Goal: Check status

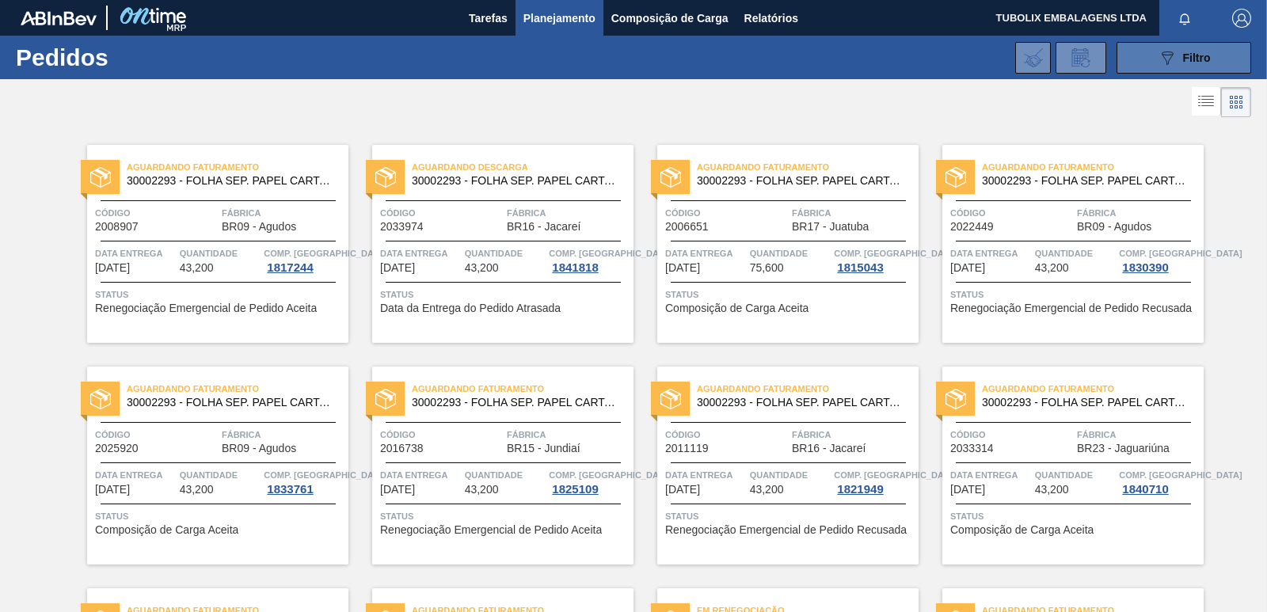
click at [1179, 57] on div "089F7B8B-B2A5-4AFE-B5C0-19BA573D28AC Filtro" at bounding box center [1184, 57] width 53 height 19
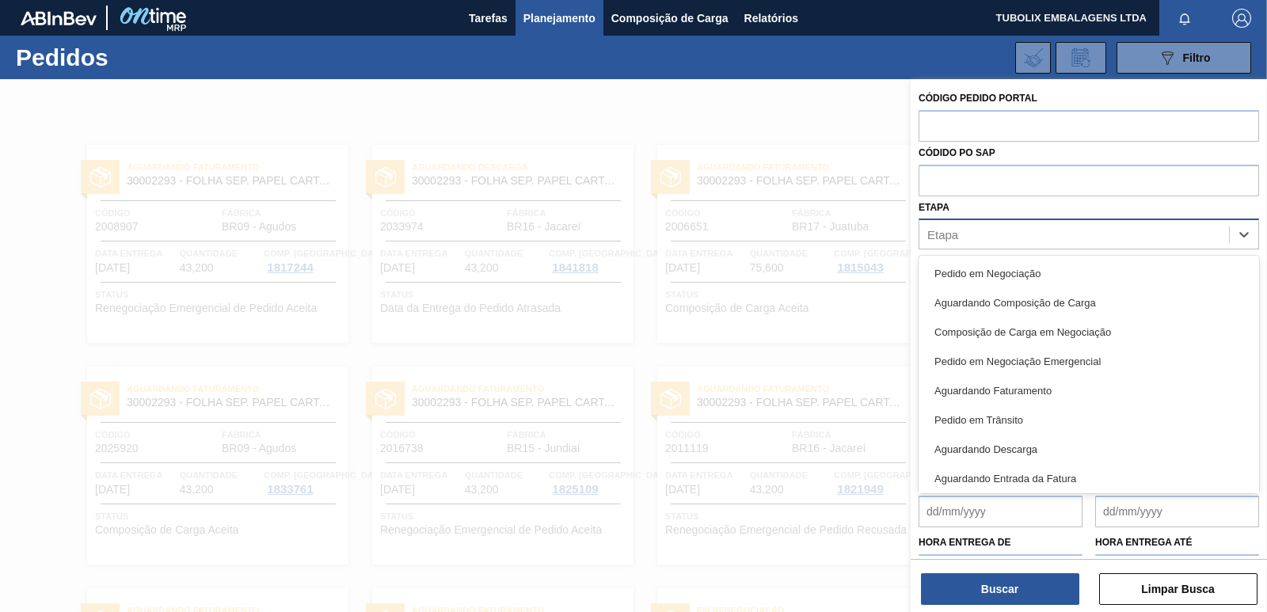
click at [958, 239] on div "Etapa" at bounding box center [942, 234] width 31 height 13
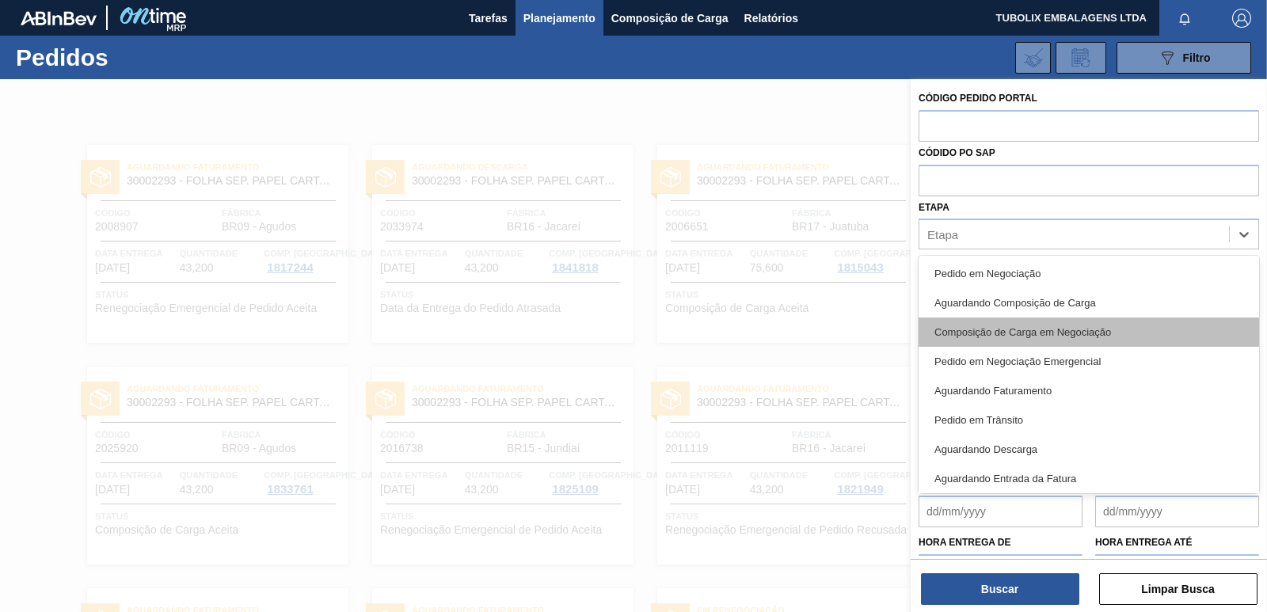
click at [1000, 332] on div "Composição de Carga em Negociação" at bounding box center [1089, 332] width 341 height 29
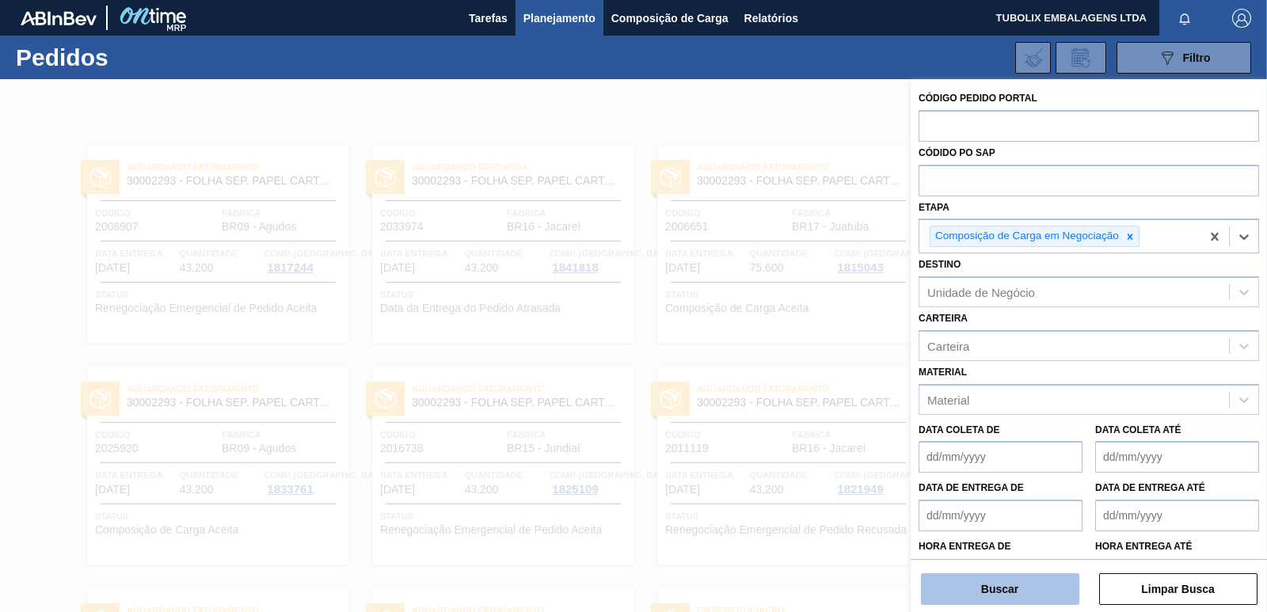
click at [1015, 581] on button "Buscar" at bounding box center [1000, 589] width 158 height 32
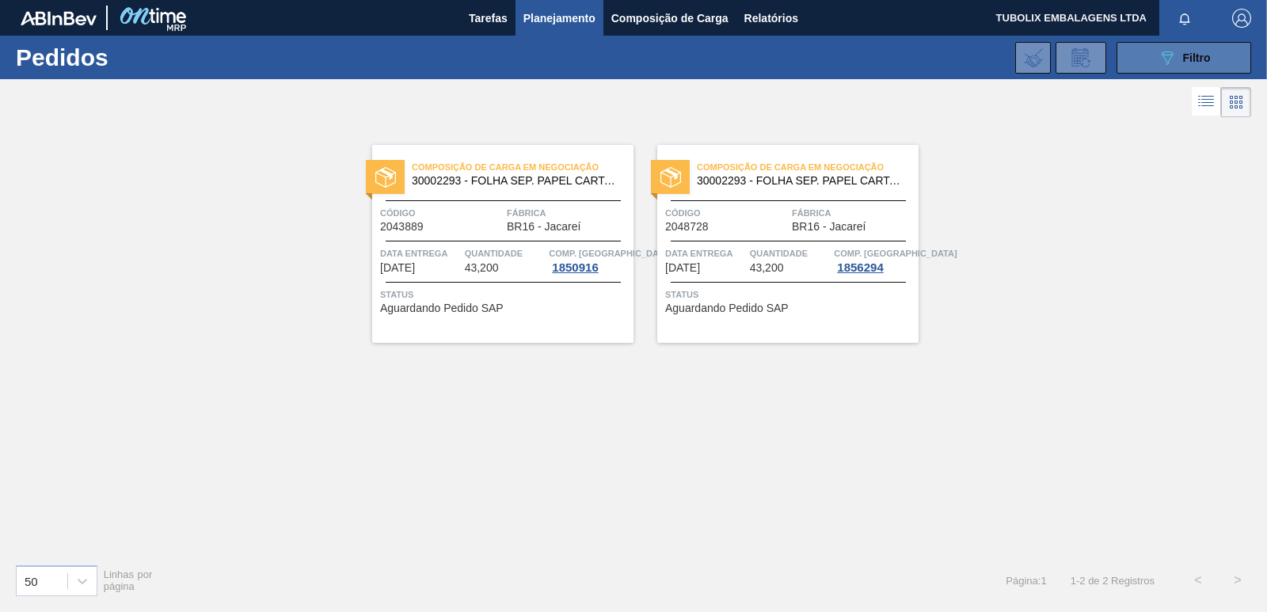
click at [1183, 61] on span "Filtro" at bounding box center [1197, 57] width 28 height 13
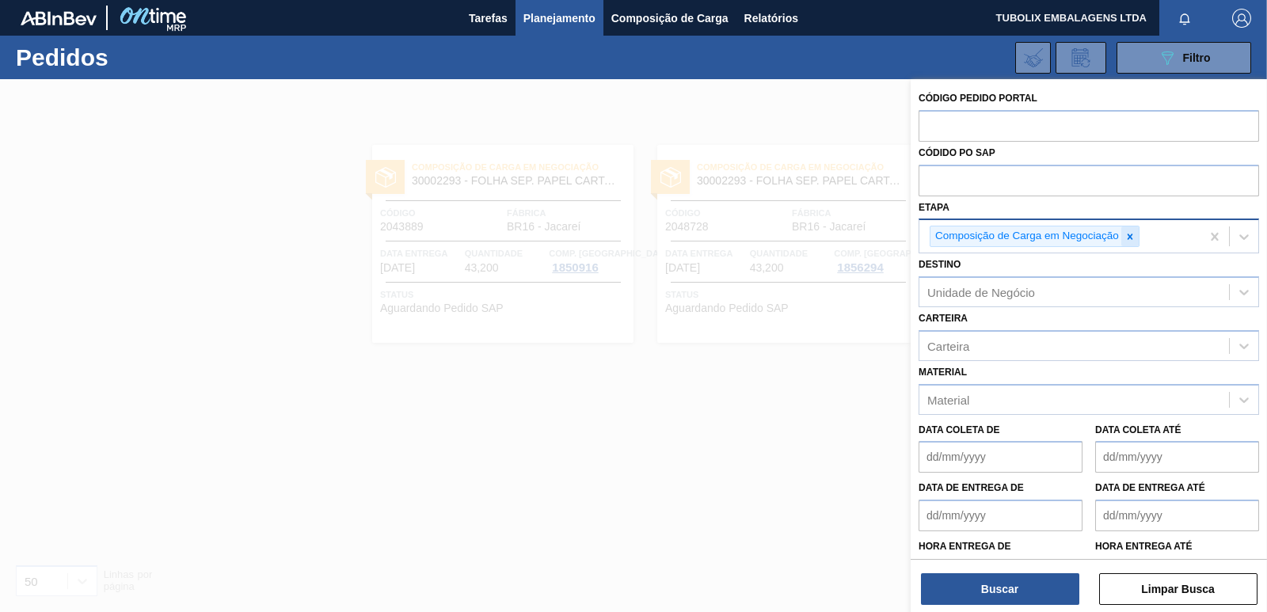
click at [1133, 236] on icon at bounding box center [1130, 236] width 11 height 11
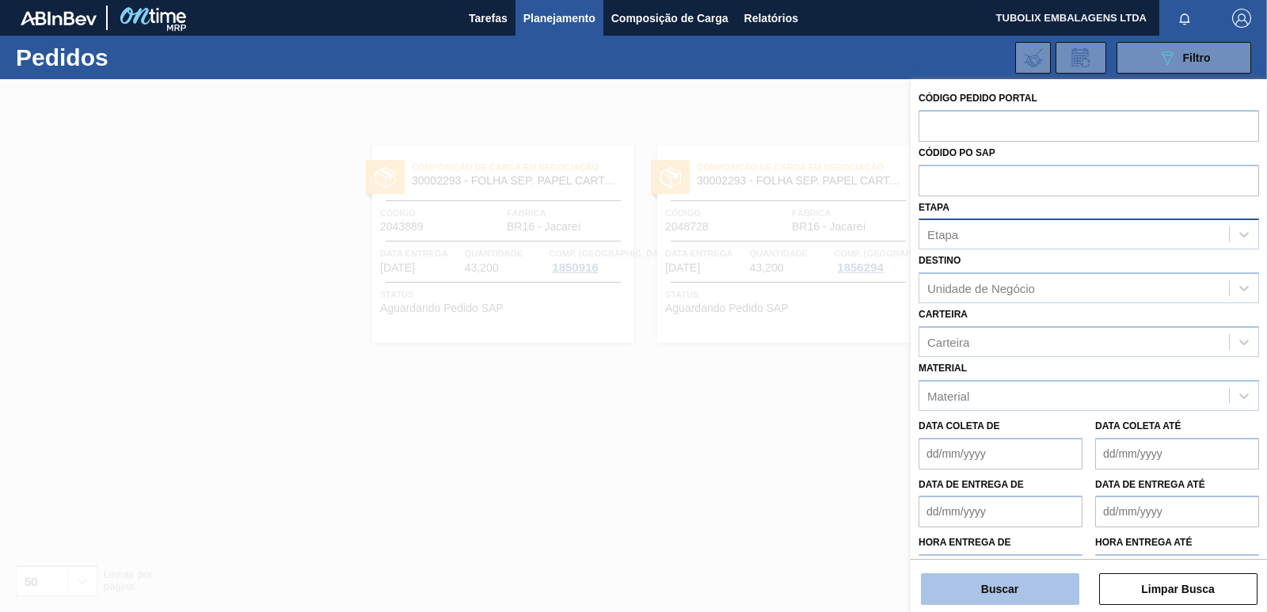
click at [1000, 587] on button "Buscar" at bounding box center [1000, 589] width 158 height 32
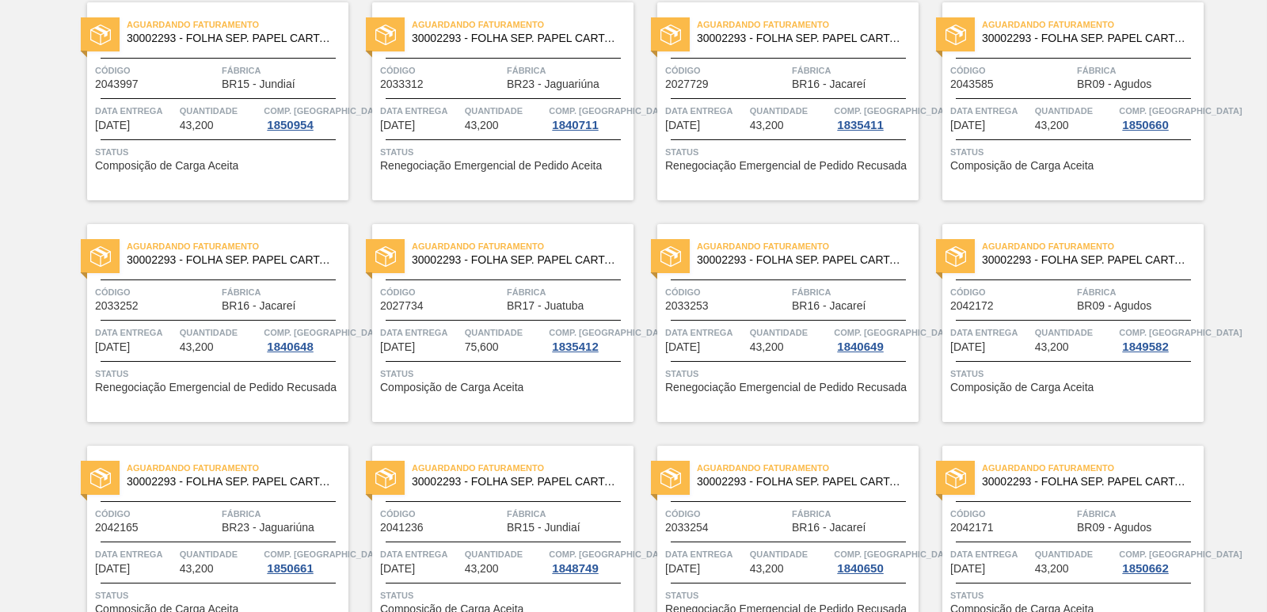
scroll to position [2451, 0]
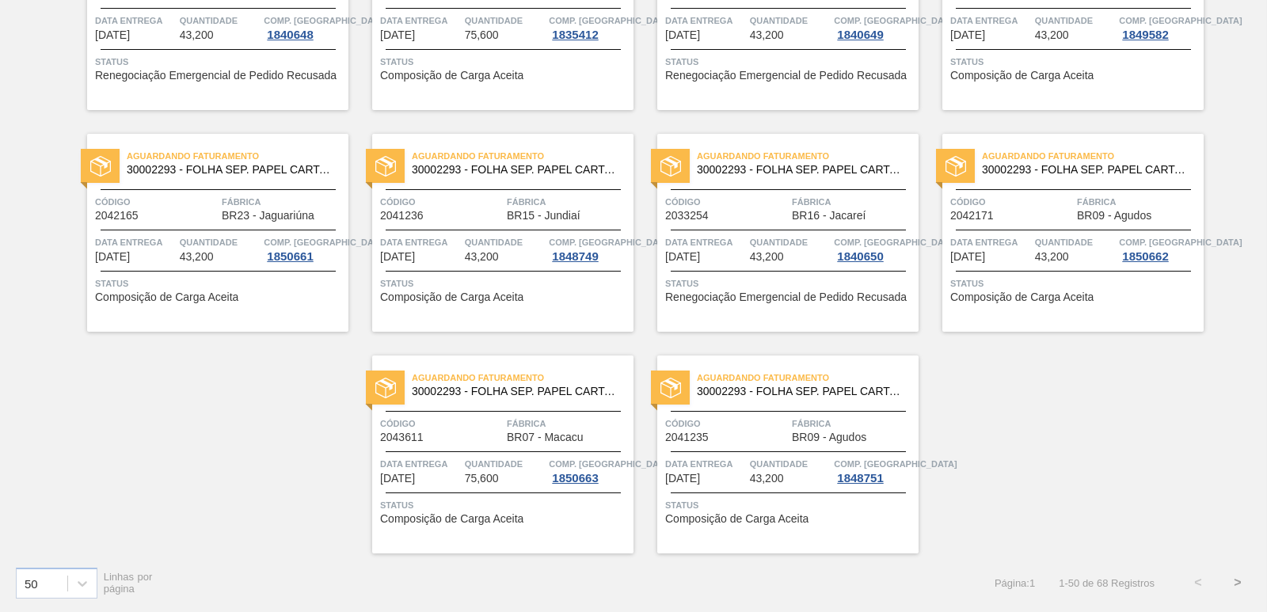
click at [1235, 583] on button ">" at bounding box center [1238, 583] width 40 height 40
click at [1196, 581] on button "<" at bounding box center [1199, 583] width 40 height 40
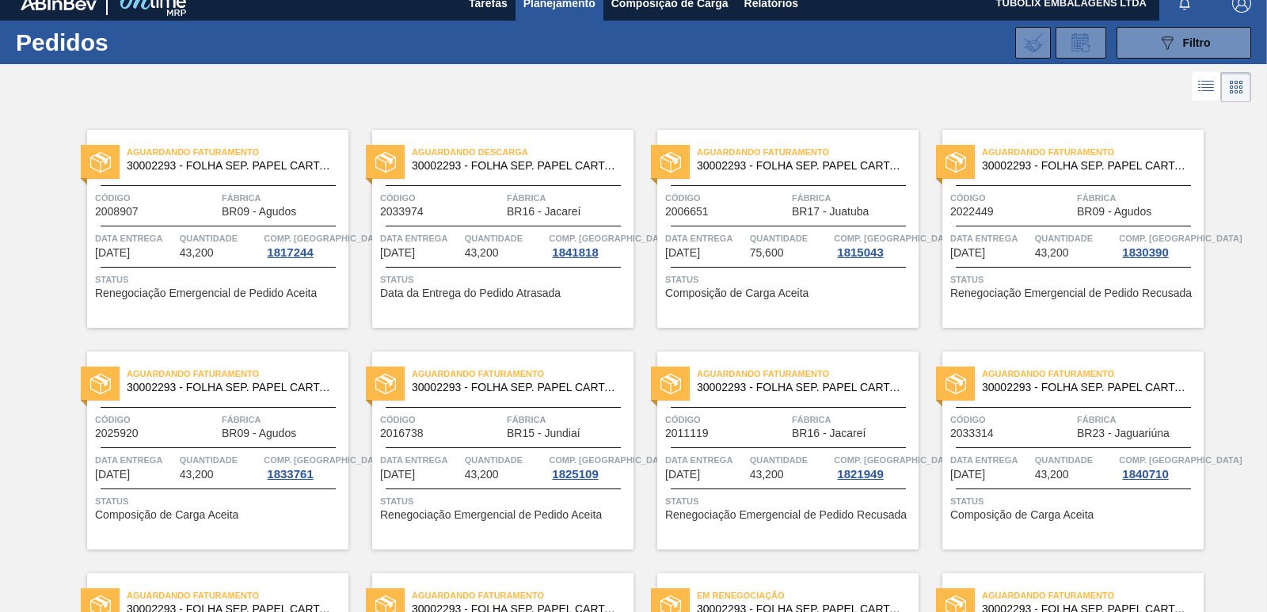
scroll to position [0, 0]
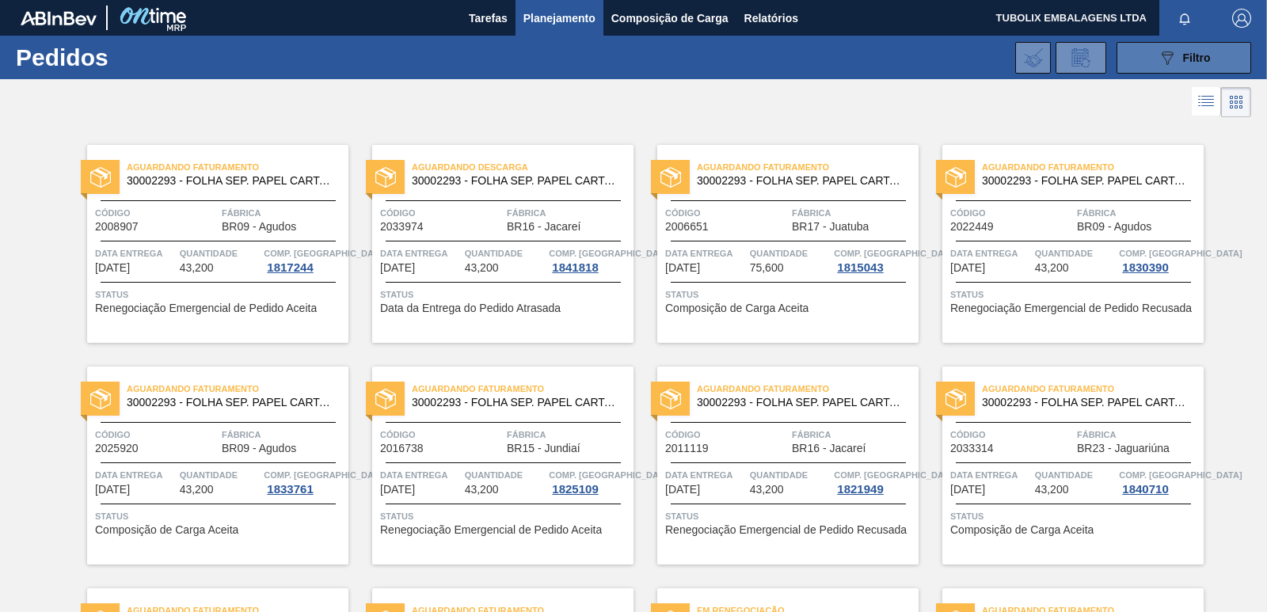
click at [1158, 63] on icon "089F7B8B-B2A5-4AFE-B5C0-19BA573D28AC" at bounding box center [1167, 57] width 19 height 19
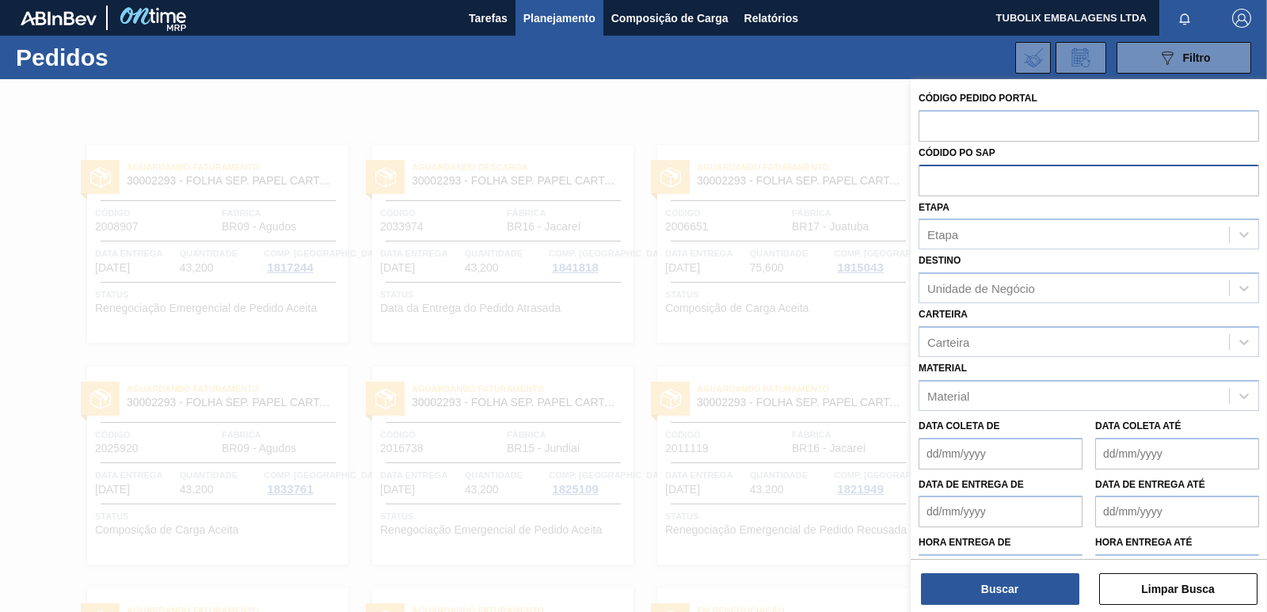
click at [985, 183] on input "text" at bounding box center [1089, 180] width 341 height 30
type input "V"
paste input "5800342666"
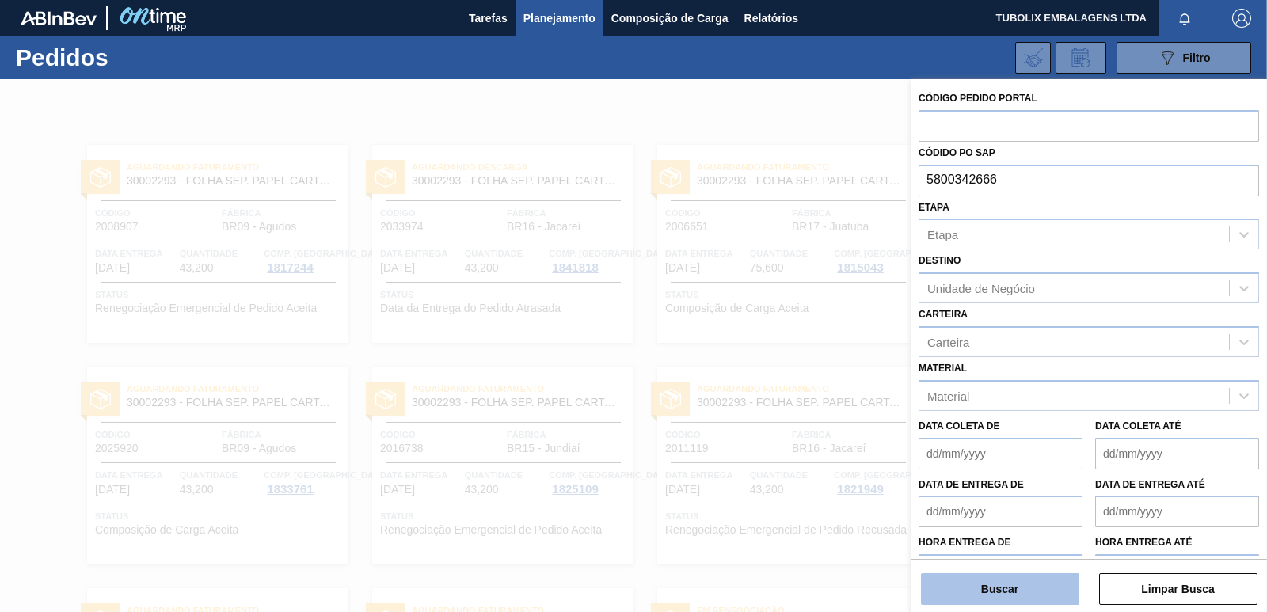
type input "5800342666"
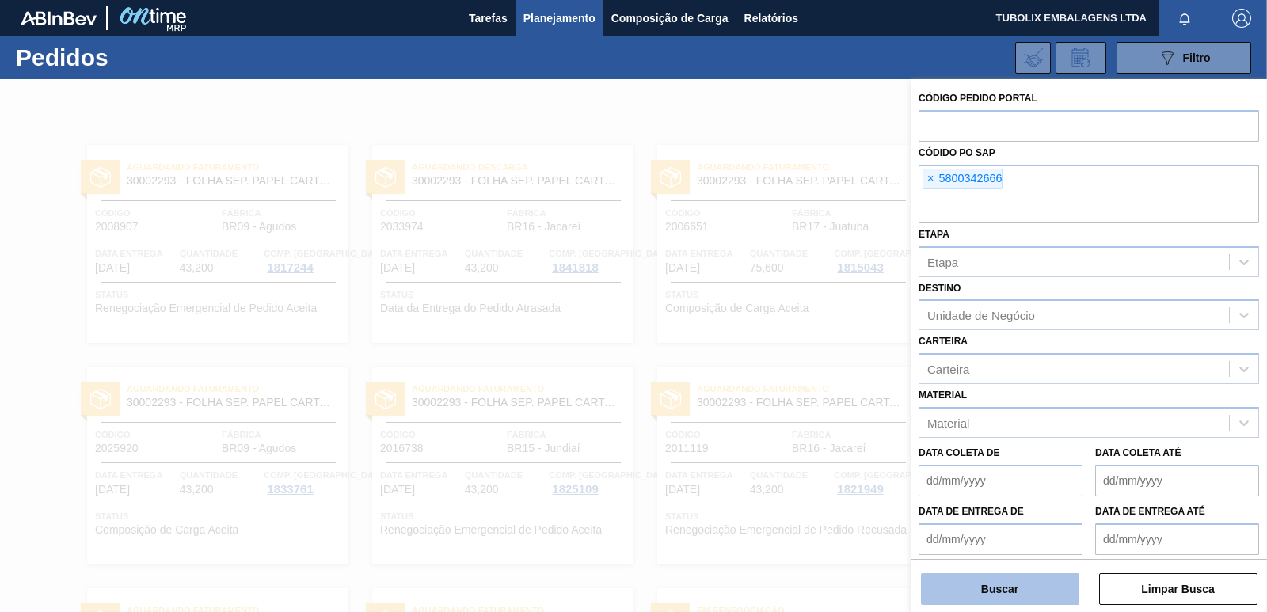
click at [1034, 590] on button "Buscar" at bounding box center [1000, 589] width 158 height 32
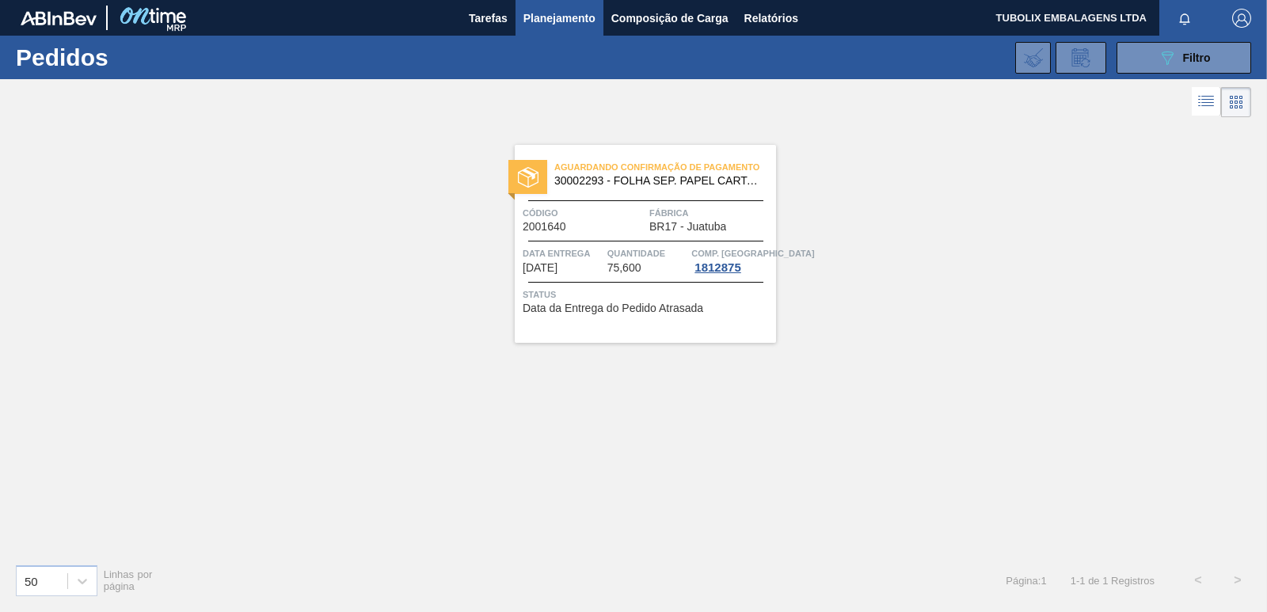
click at [637, 169] on span "Aguardando Confirmação de Pagamento" at bounding box center [665, 167] width 222 height 16
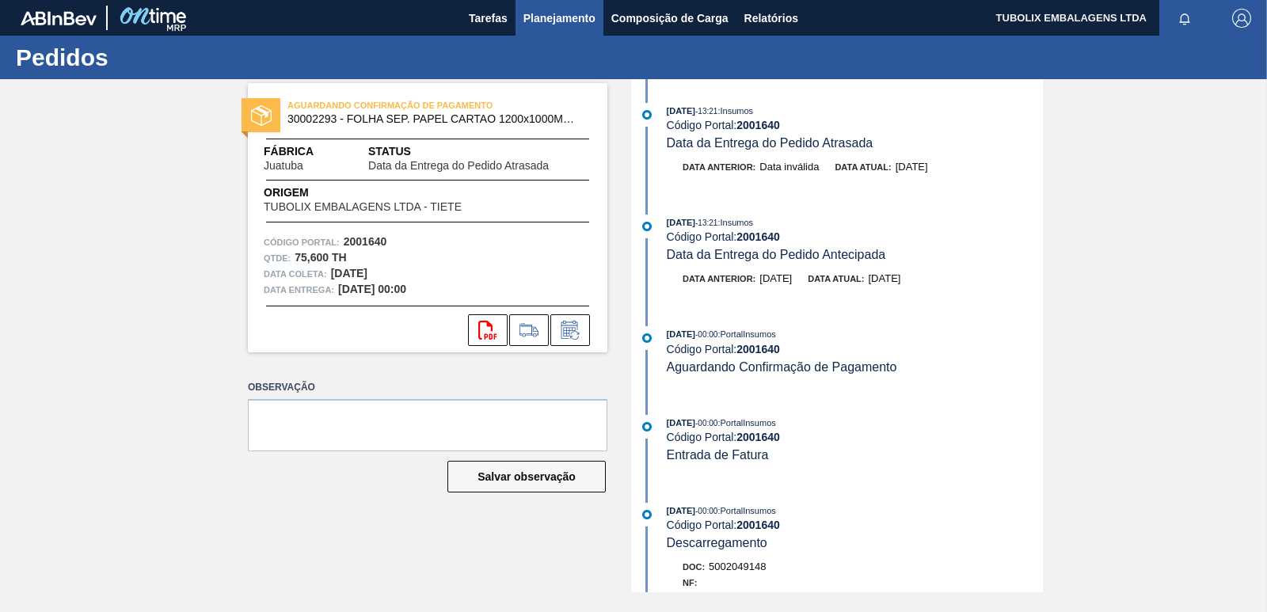
click at [572, 19] on span "Planejamento" at bounding box center [560, 18] width 72 height 19
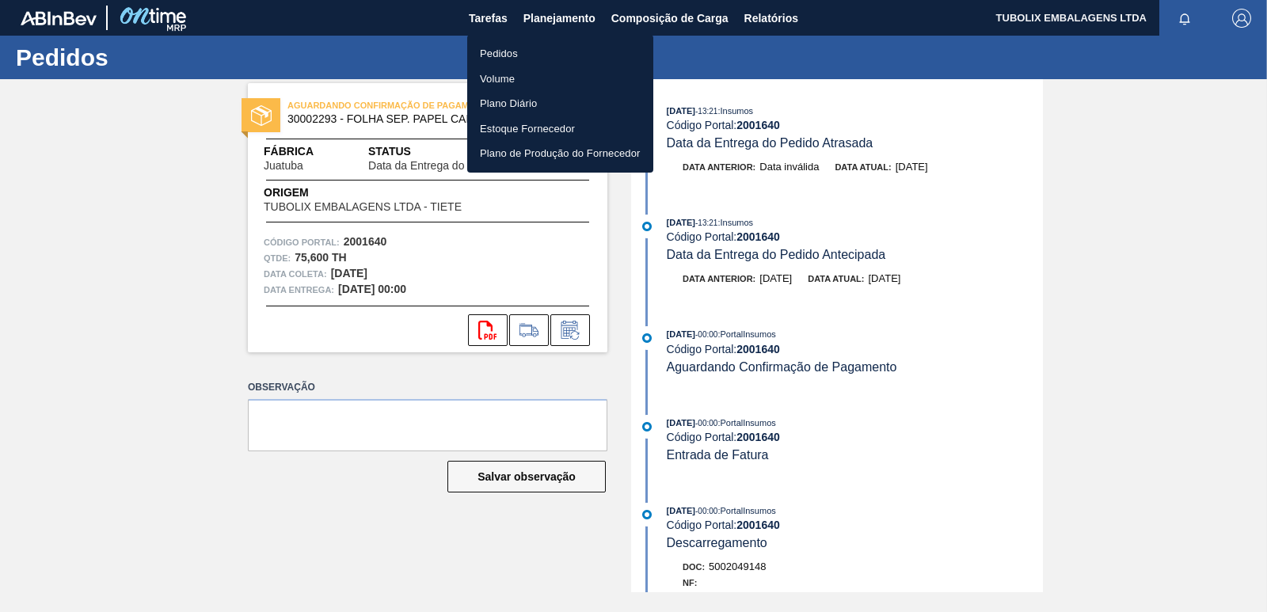
click at [501, 51] on li "Pedidos" at bounding box center [560, 53] width 186 height 25
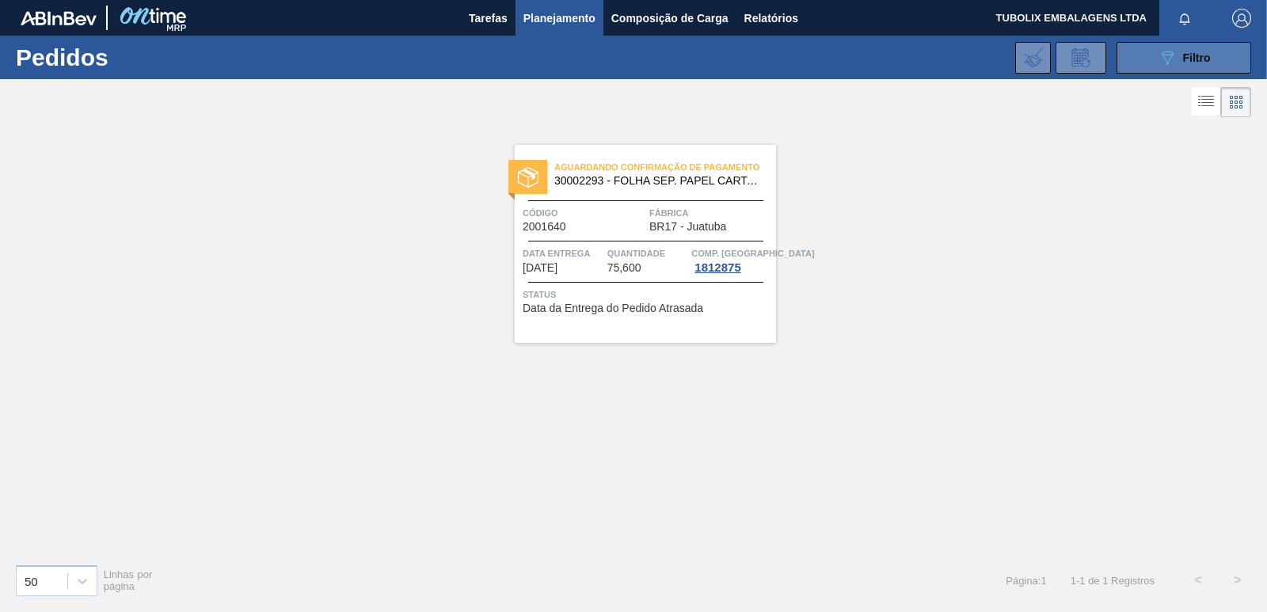
click at [1160, 50] on icon "089F7B8B-B2A5-4AFE-B5C0-19BA573D28AC" at bounding box center [1167, 57] width 19 height 19
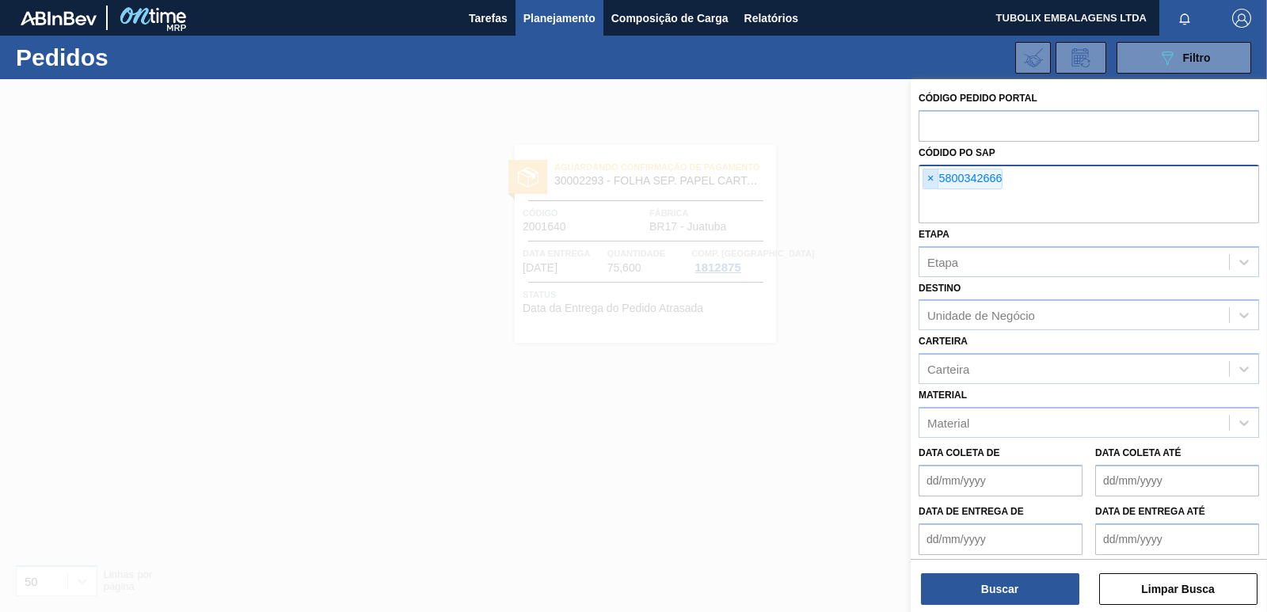
click at [929, 181] on span "×" at bounding box center [931, 178] width 15 height 19
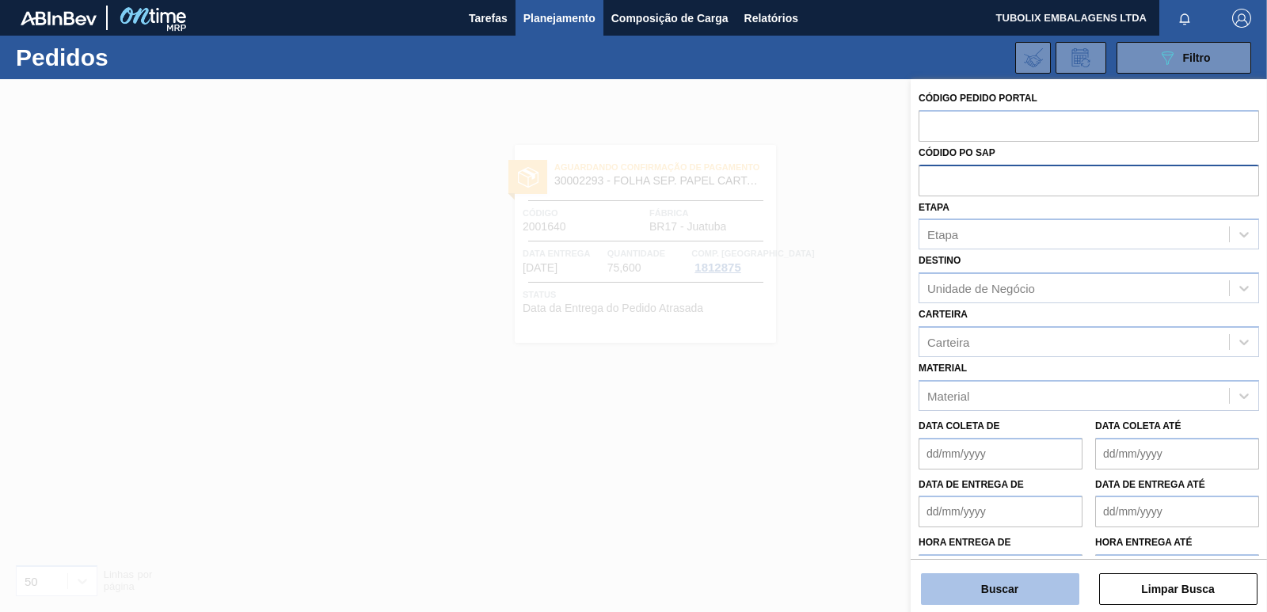
click at [1018, 590] on button "Buscar" at bounding box center [1000, 589] width 158 height 32
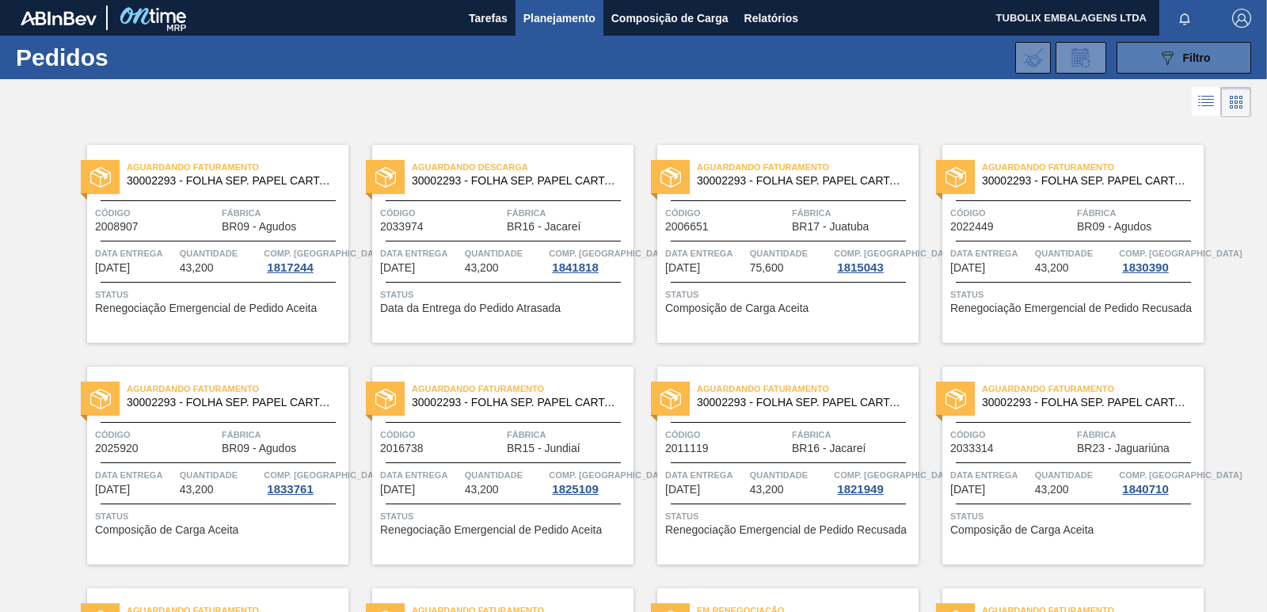
click at [1146, 57] on button "089F7B8B-B2A5-4AFE-B5C0-19BA573D28AC Filtro" at bounding box center [1184, 58] width 135 height 32
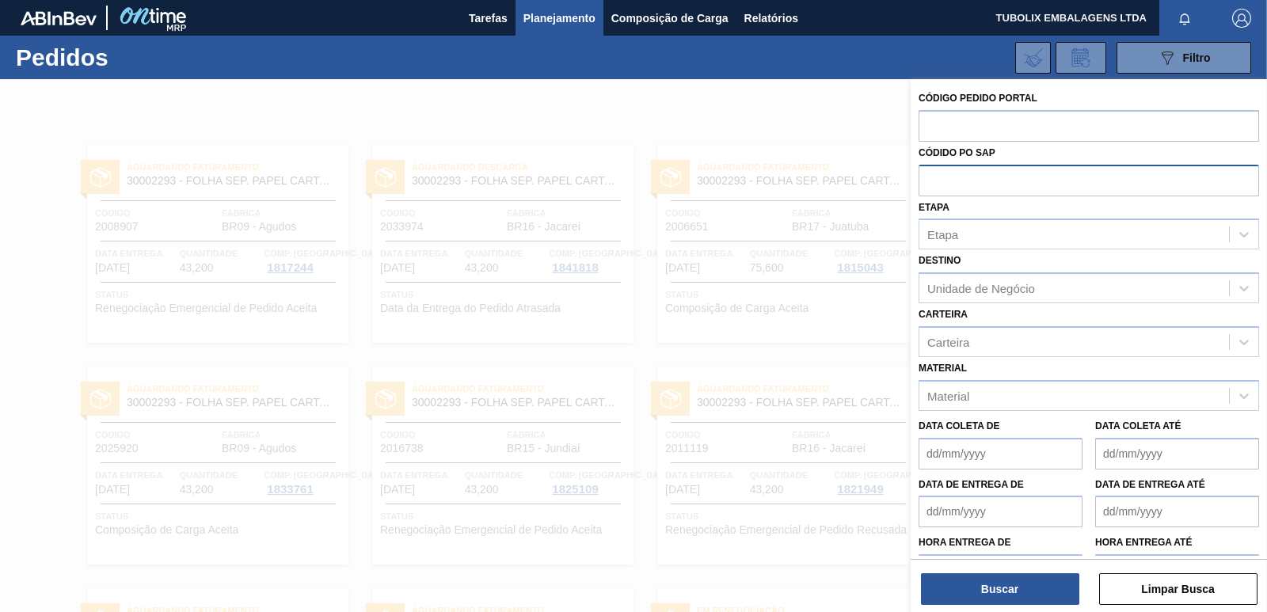
click at [998, 181] on input "text" at bounding box center [1089, 180] width 341 height 30
paste input "5800372662"
type input "5800372662"
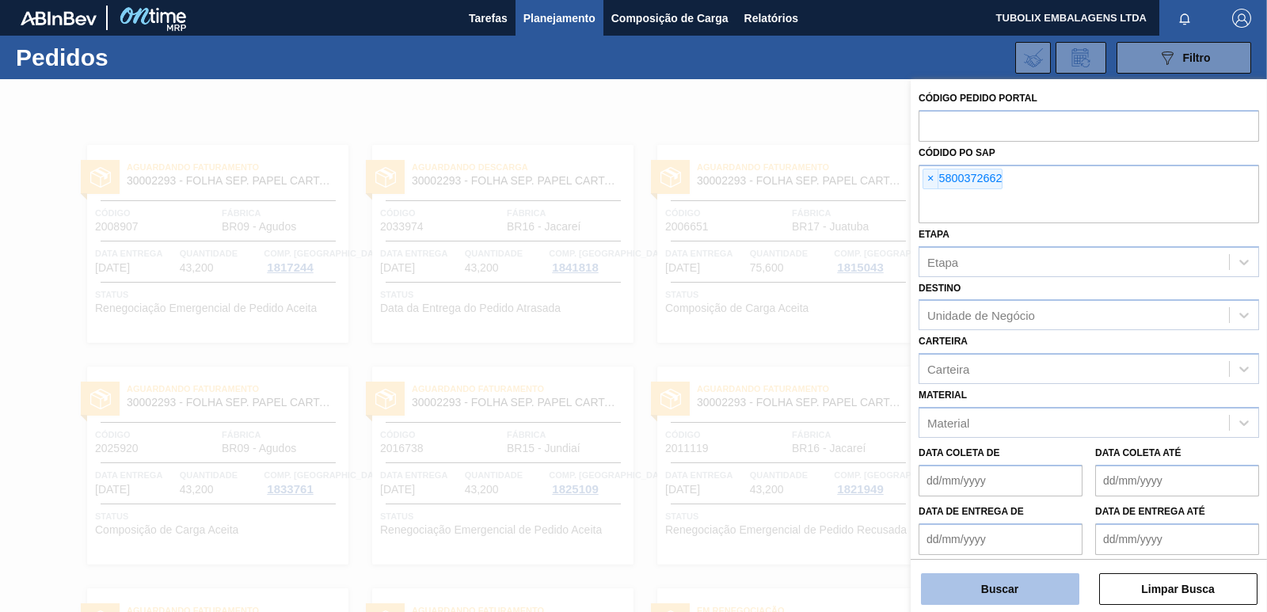
click at [1030, 596] on button "Buscar" at bounding box center [1000, 589] width 158 height 32
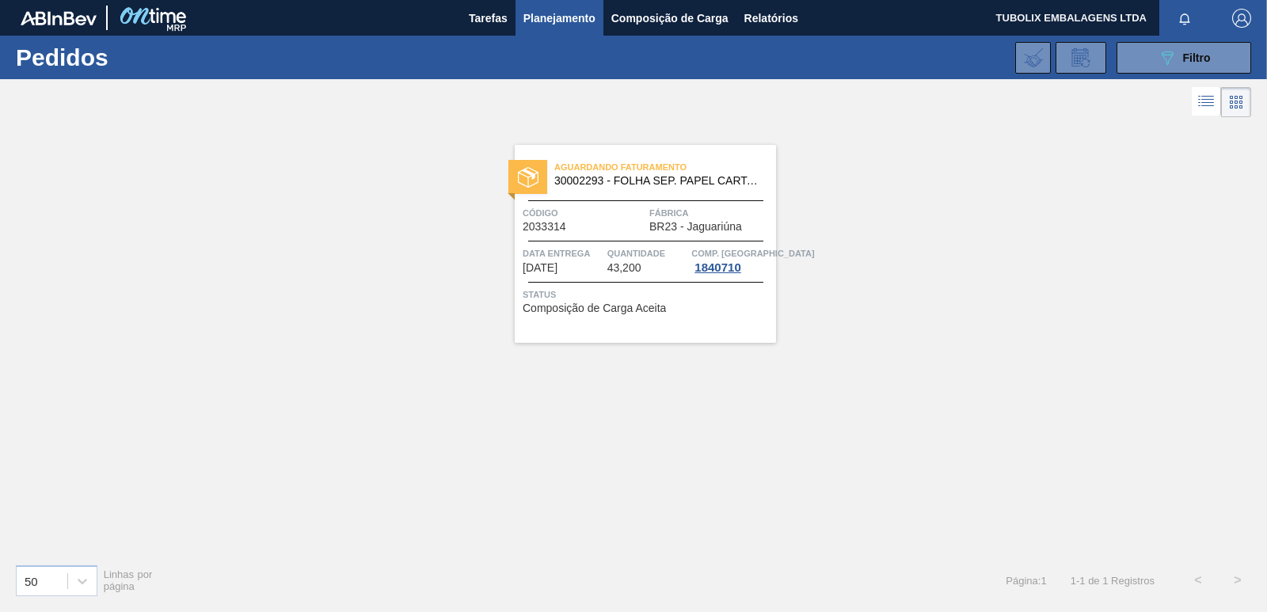
click at [600, 189] on div "Aguardando Faturamento 30002293 - FOLHA SEP. PAPEL CARTAO 1200x1000M 350g" at bounding box center [645, 175] width 261 height 36
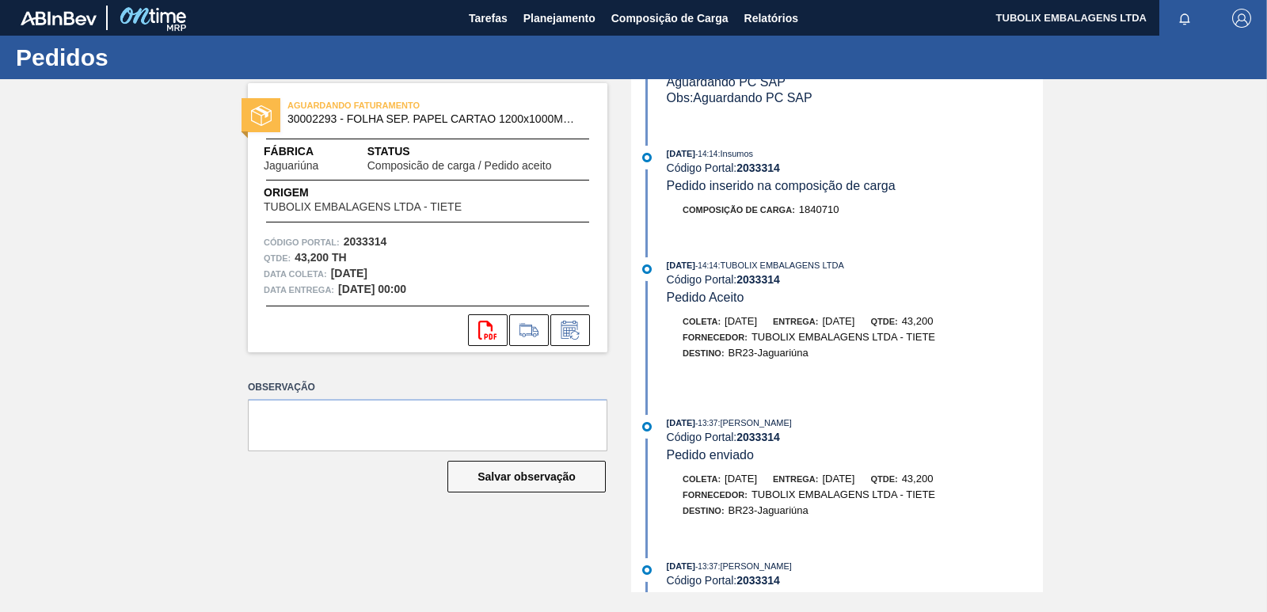
scroll to position [339, 0]
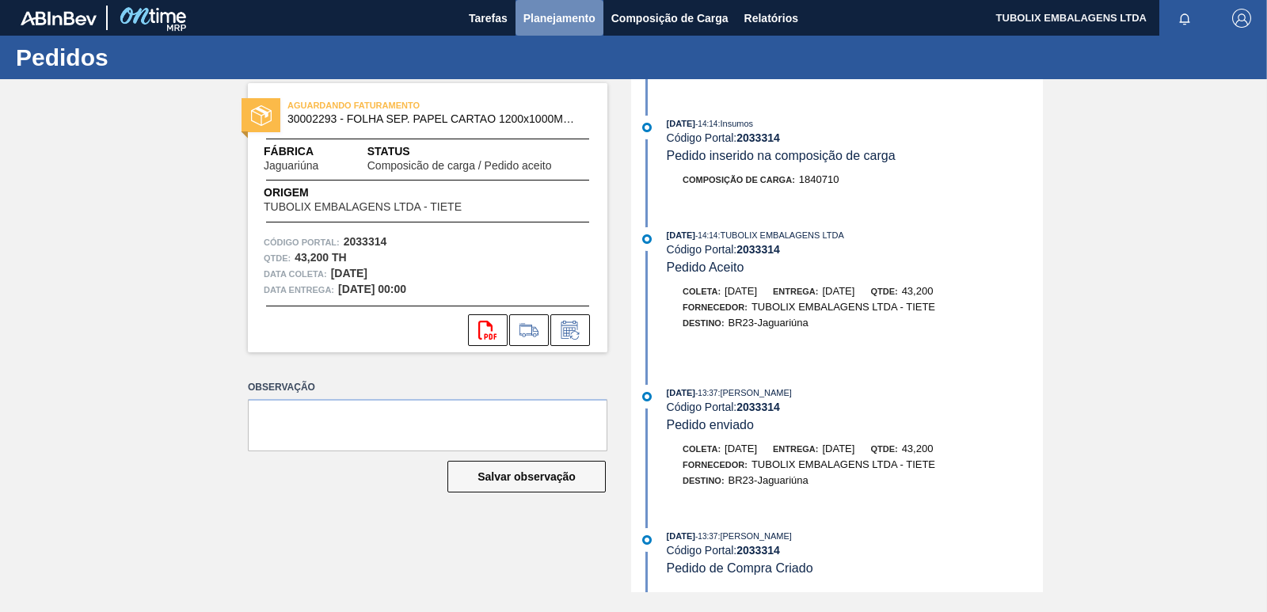
click at [578, 13] on span "Planejamento" at bounding box center [560, 18] width 72 height 19
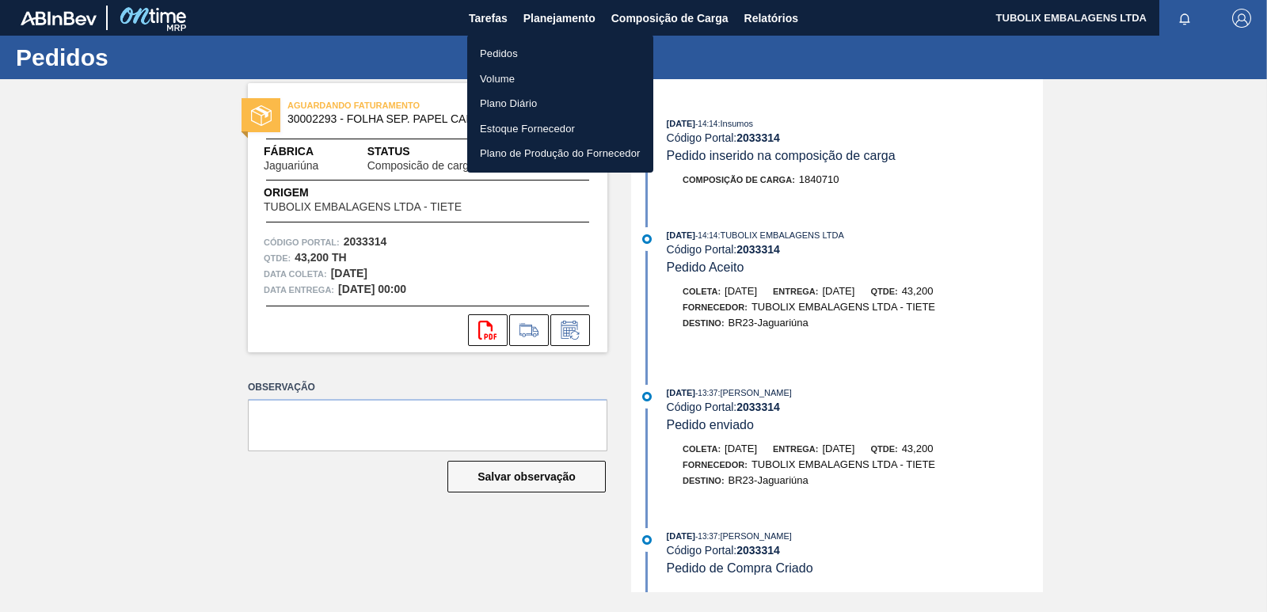
click at [496, 47] on li "Pedidos" at bounding box center [560, 53] width 186 height 25
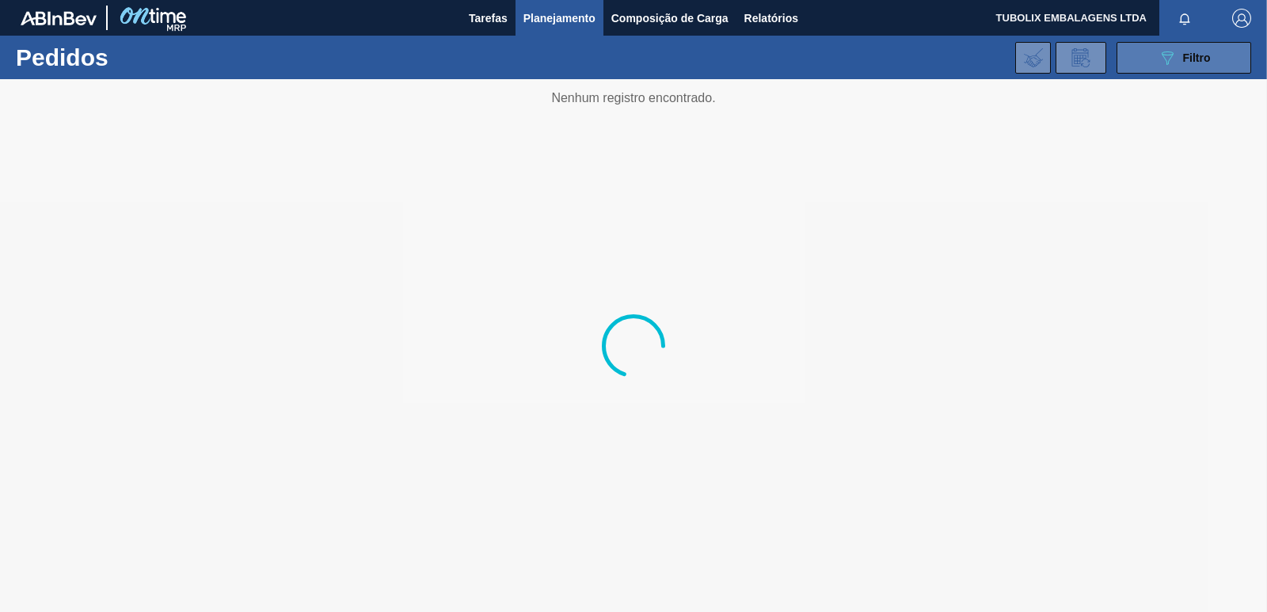
click at [1209, 52] on span "Filtro" at bounding box center [1197, 57] width 28 height 13
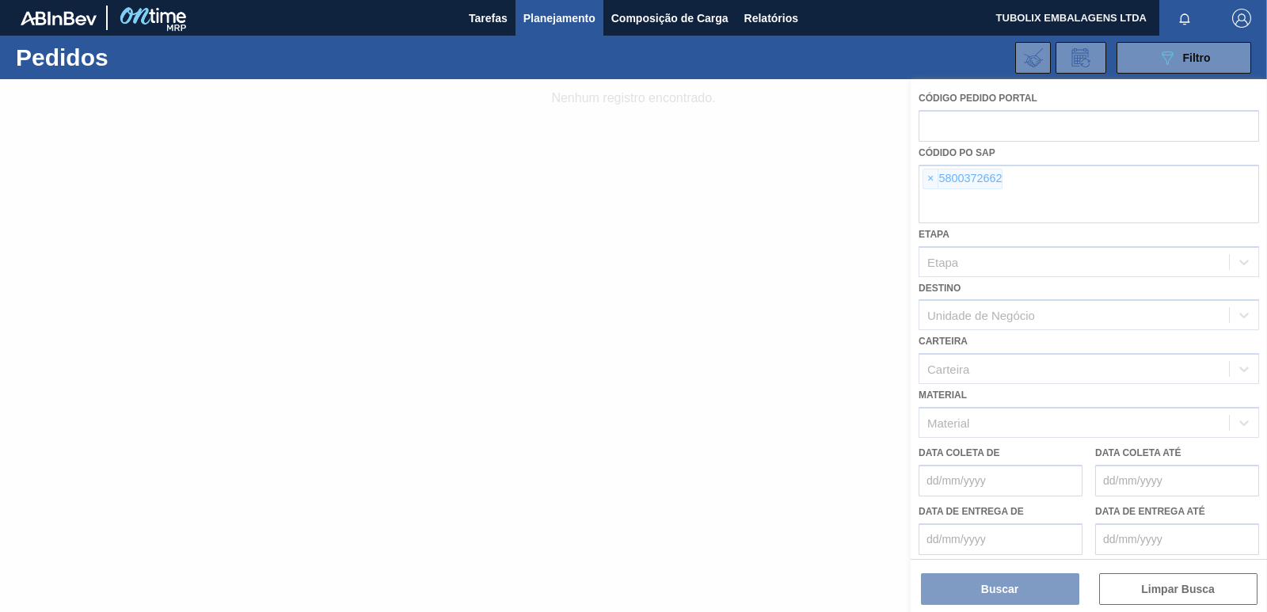
click at [931, 177] on div at bounding box center [633, 345] width 1267 height 533
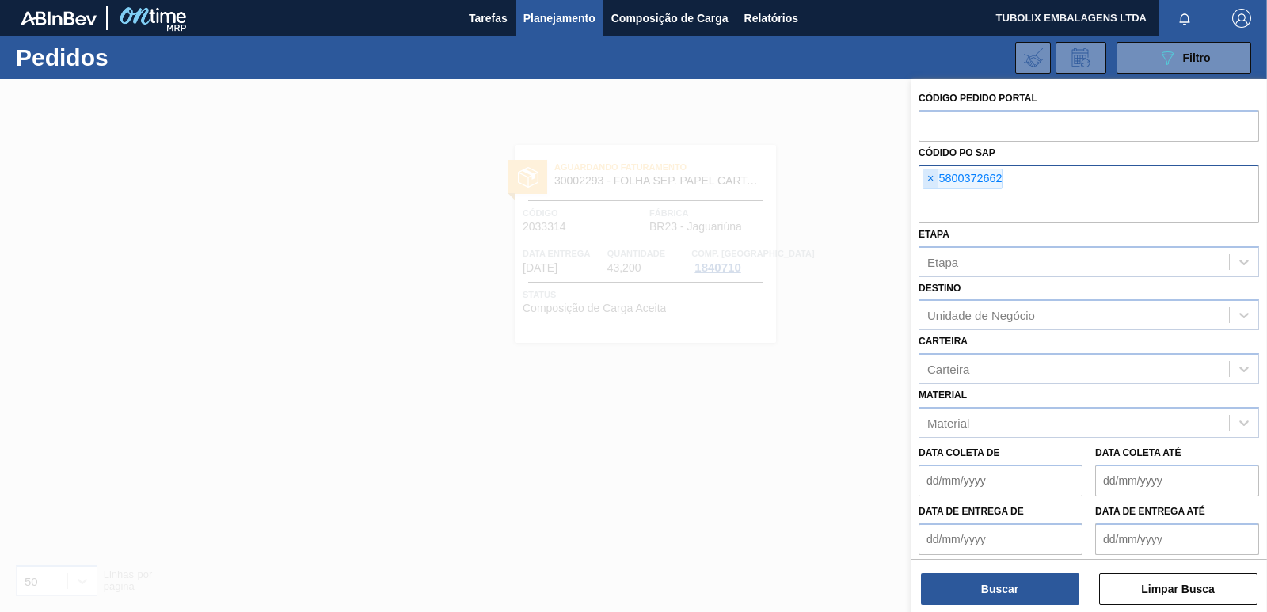
click at [936, 175] on span "×" at bounding box center [931, 178] width 15 height 19
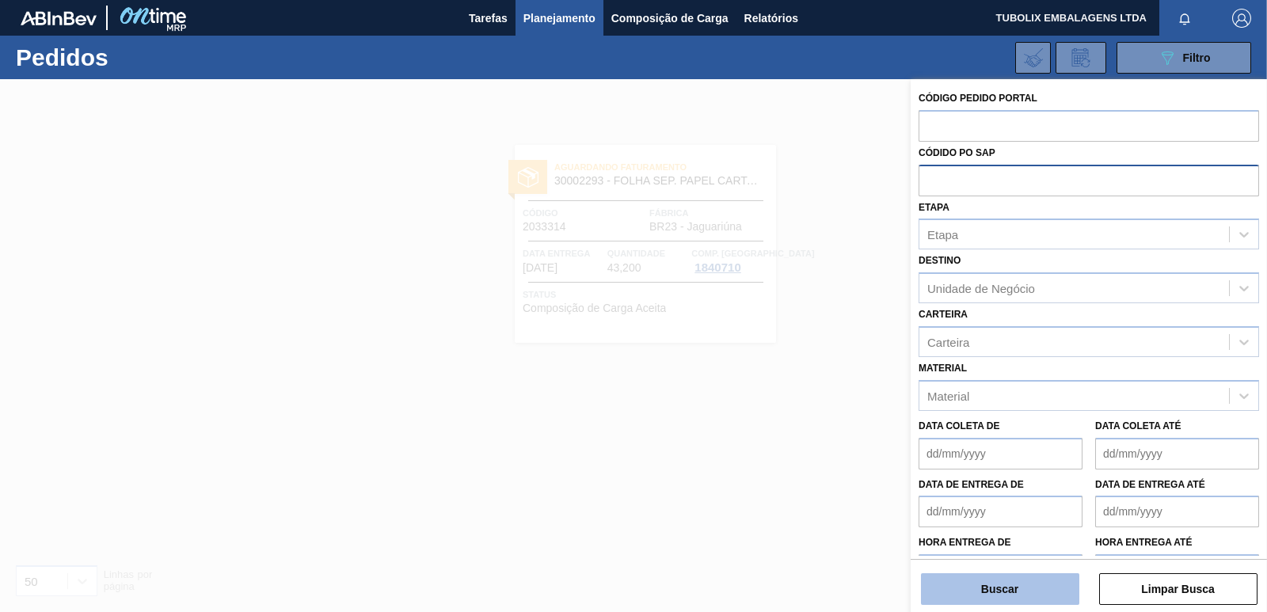
click at [1021, 592] on button "Buscar" at bounding box center [1000, 589] width 158 height 32
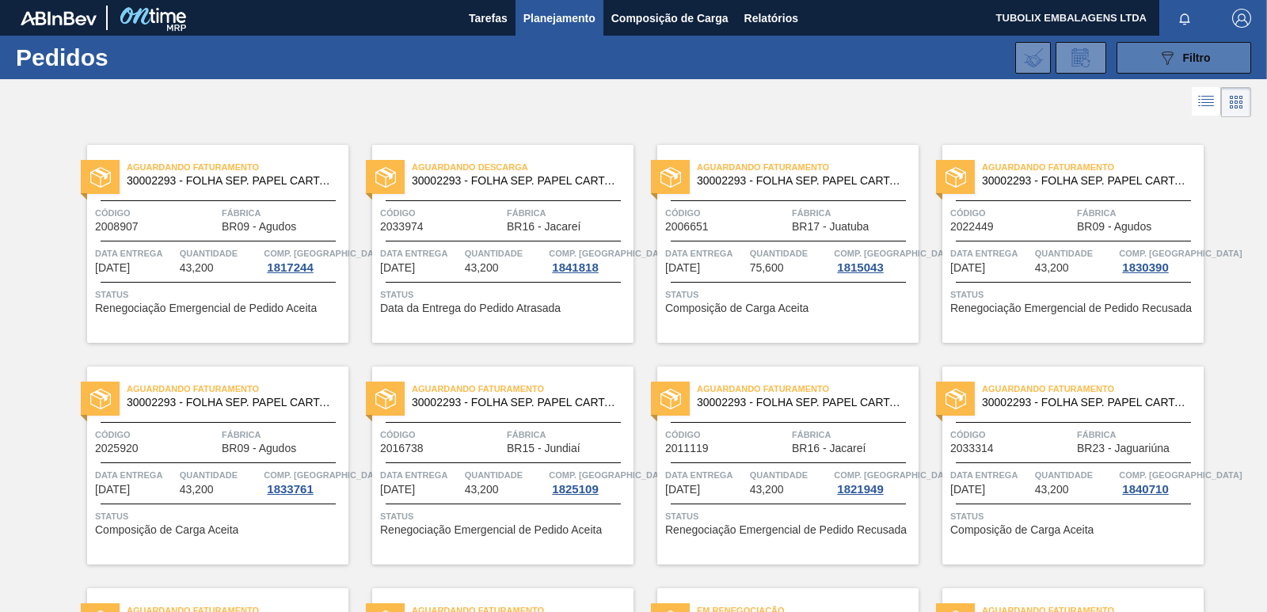
click at [1158, 55] on icon "089F7B8B-B2A5-4AFE-B5C0-19BA573D28AC" at bounding box center [1167, 57] width 19 height 19
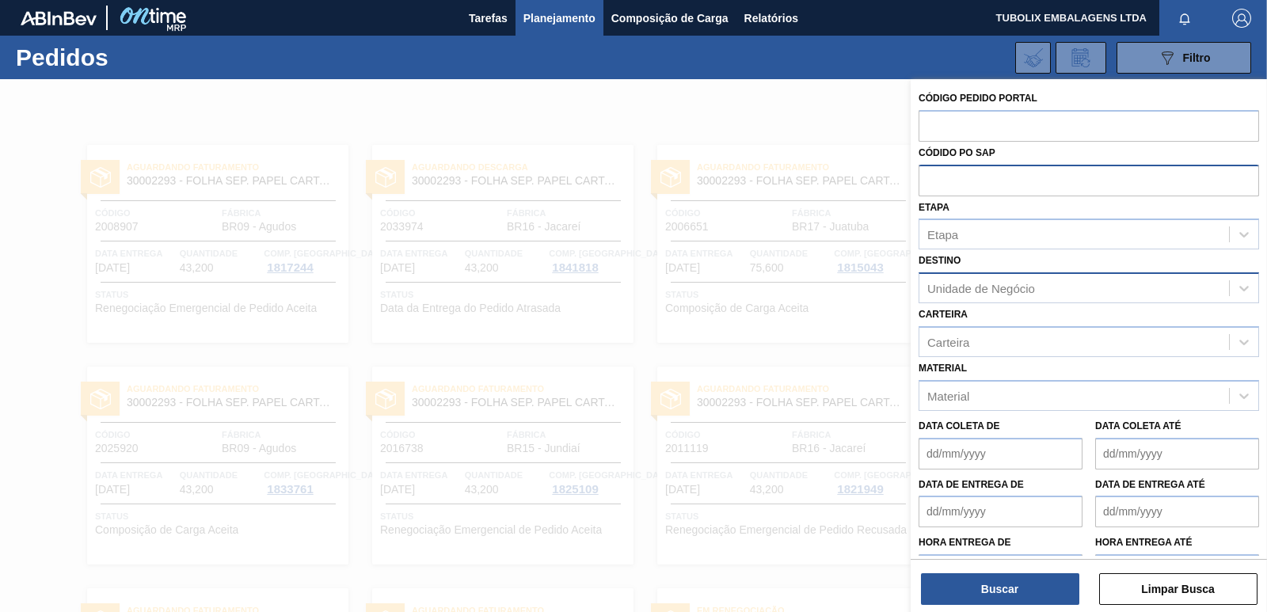
click at [976, 285] on div "Unidade de Negócio" at bounding box center [981, 288] width 108 height 13
type input "jagua"
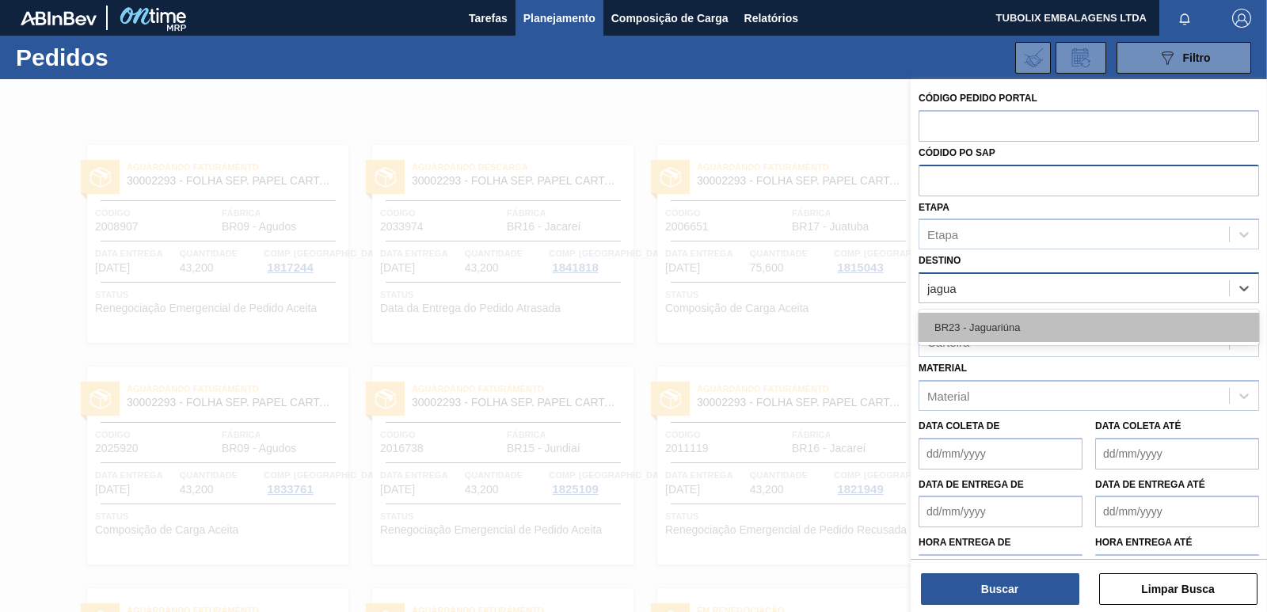
click at [981, 341] on div "BR23 - Jaguariúna" at bounding box center [1089, 327] width 341 height 29
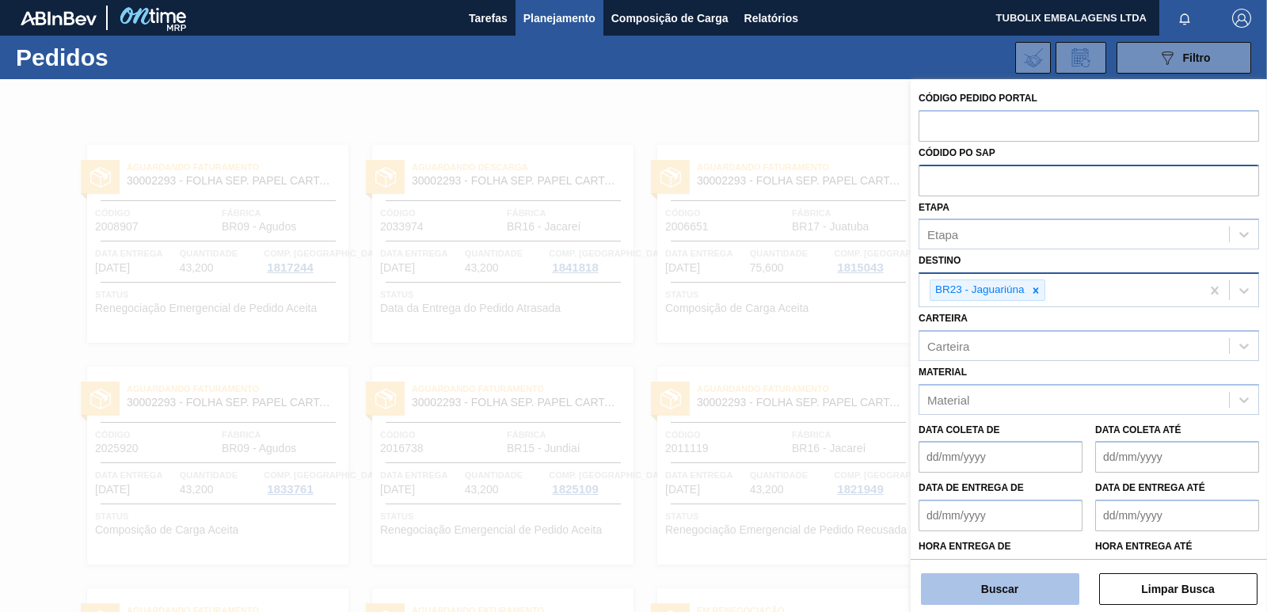
click at [1015, 577] on button "Buscar" at bounding box center [1000, 589] width 158 height 32
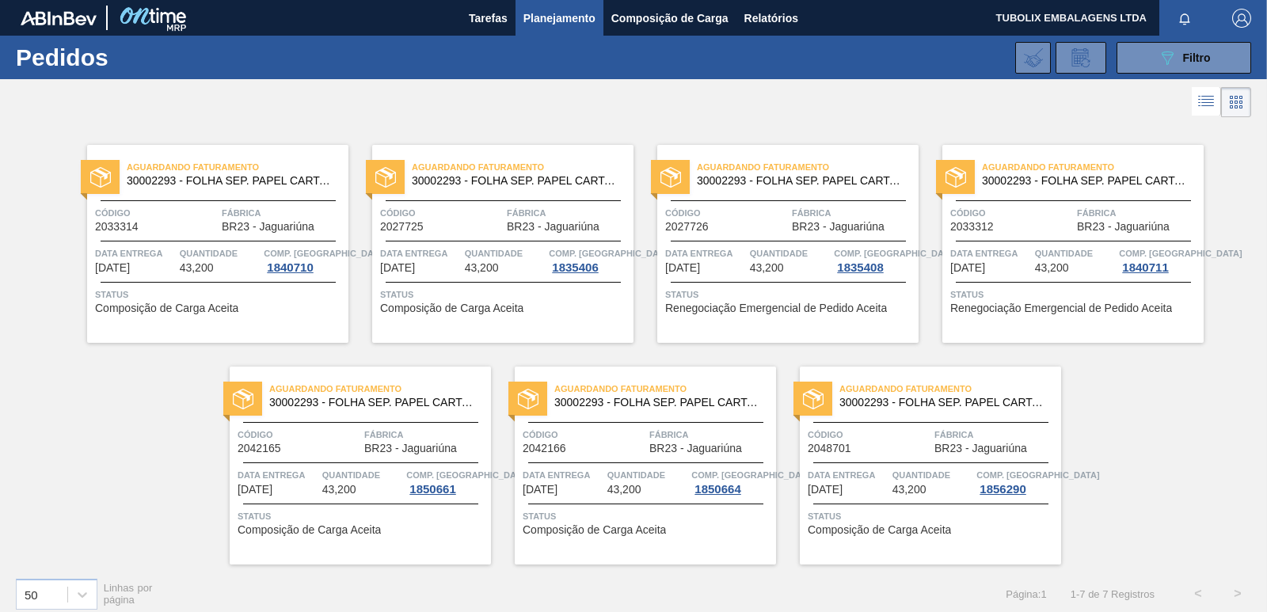
click at [486, 214] on span "Código" at bounding box center [441, 213] width 123 height 16
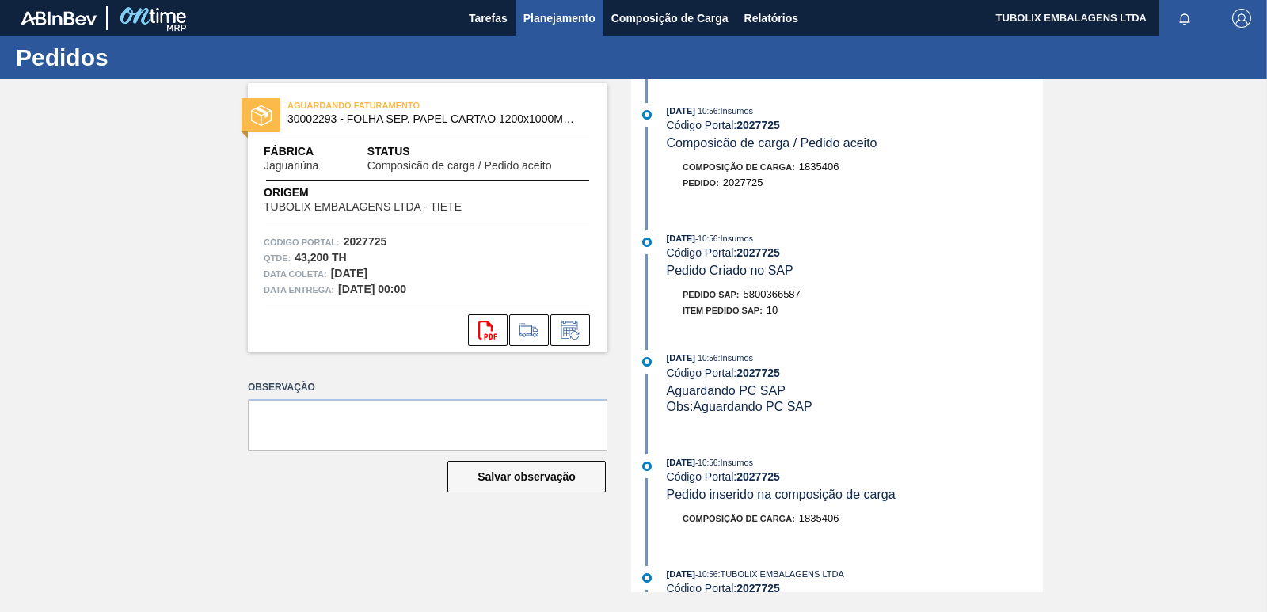
click at [570, 13] on span "Planejamento" at bounding box center [560, 18] width 72 height 19
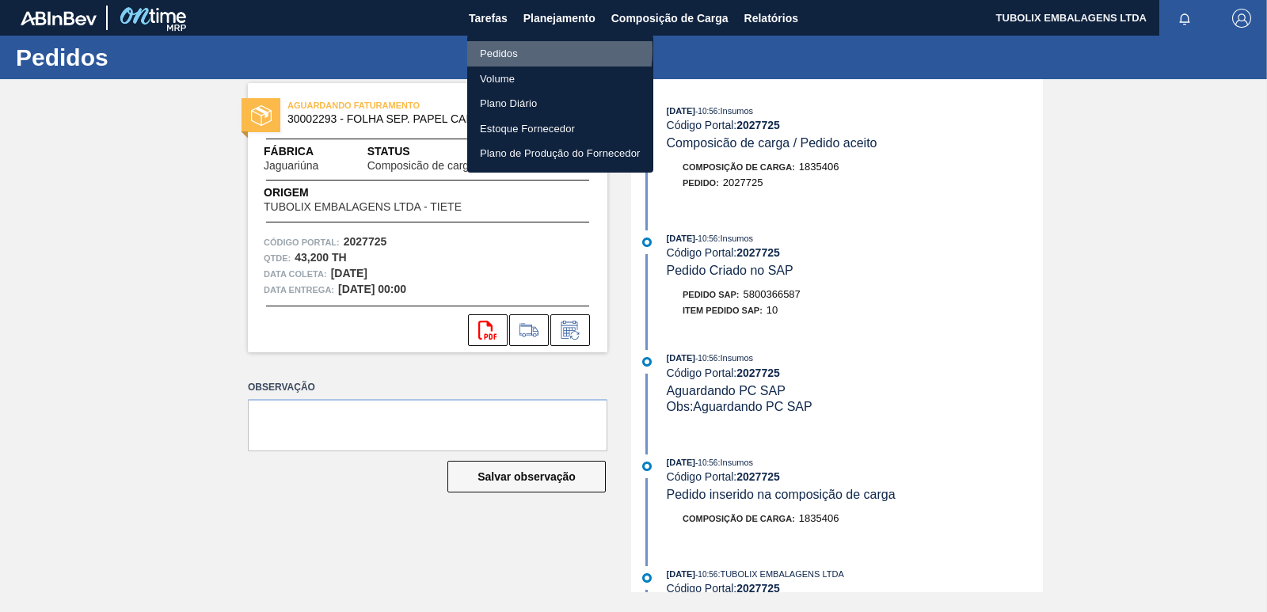
click at [519, 50] on li "Pedidos" at bounding box center [560, 53] width 186 height 25
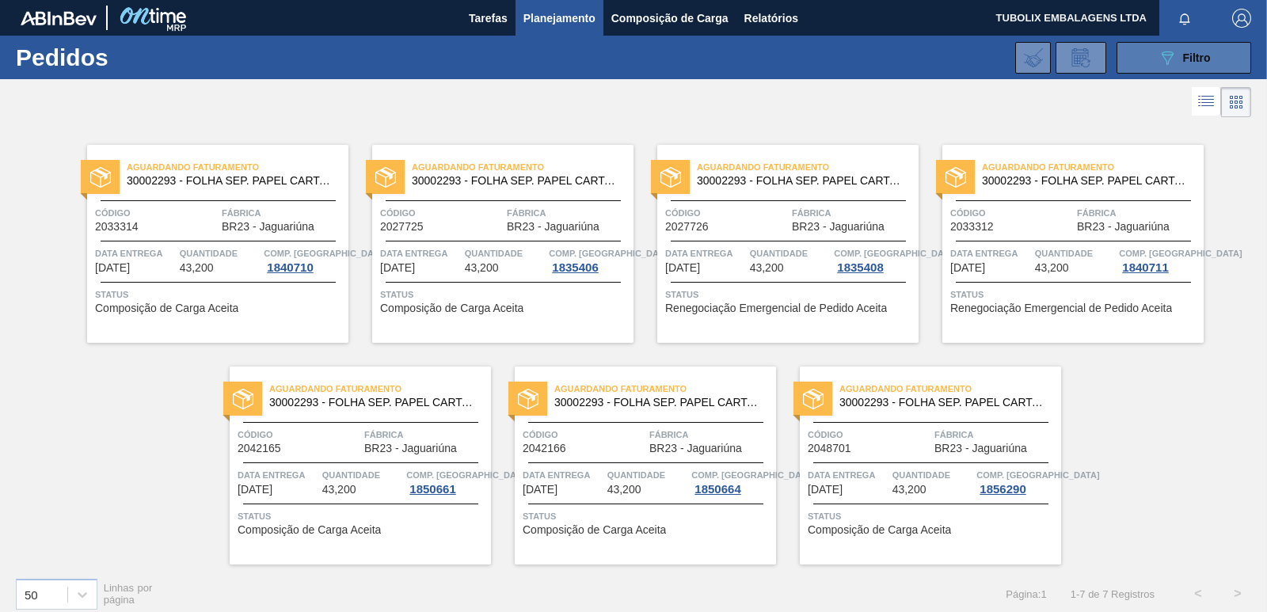
click at [1198, 56] on span "Filtro" at bounding box center [1197, 57] width 28 height 13
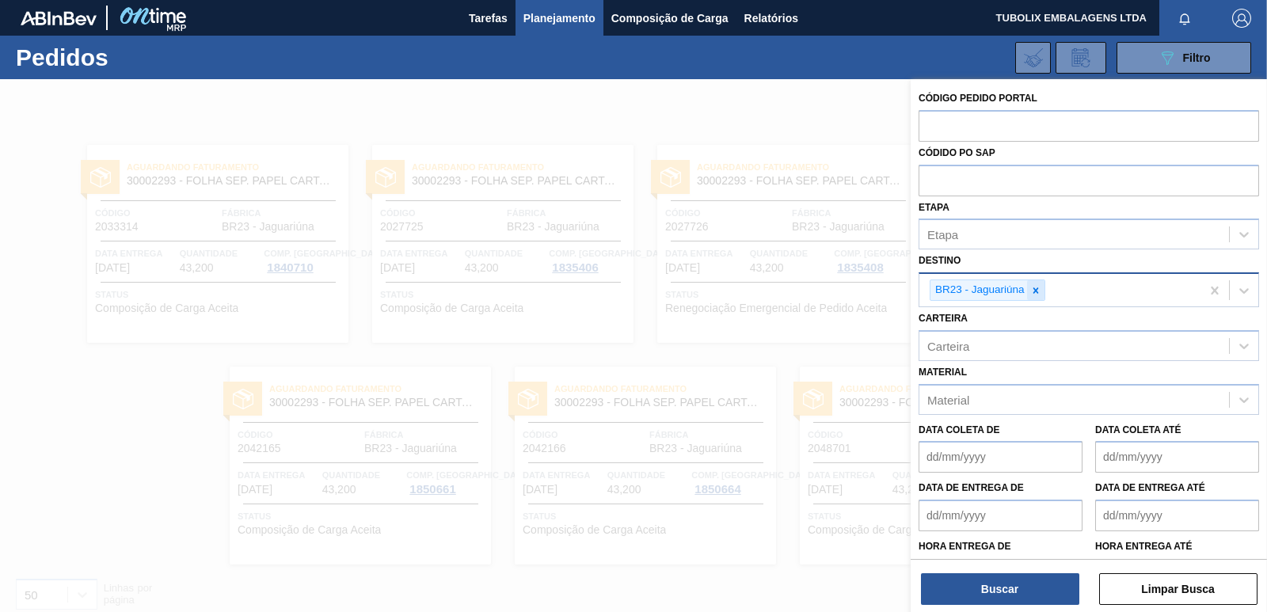
click at [1038, 288] on icon at bounding box center [1036, 291] width 6 height 6
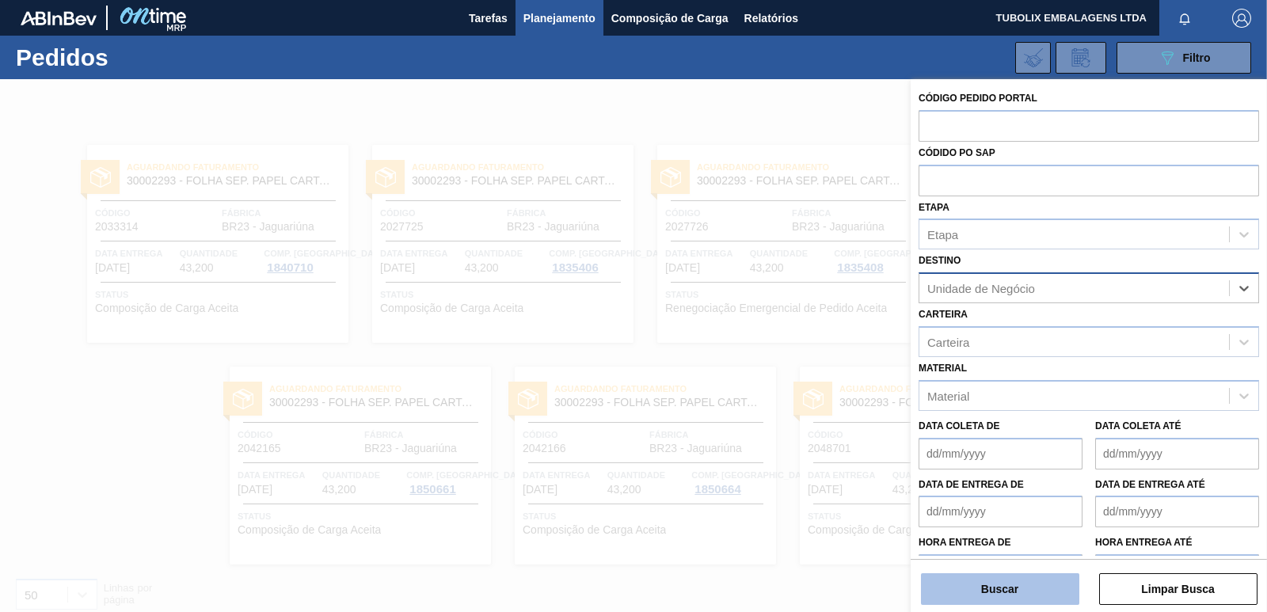
click at [969, 589] on button "Buscar" at bounding box center [1000, 589] width 158 height 32
